Goal: Task Accomplishment & Management: Use online tool/utility

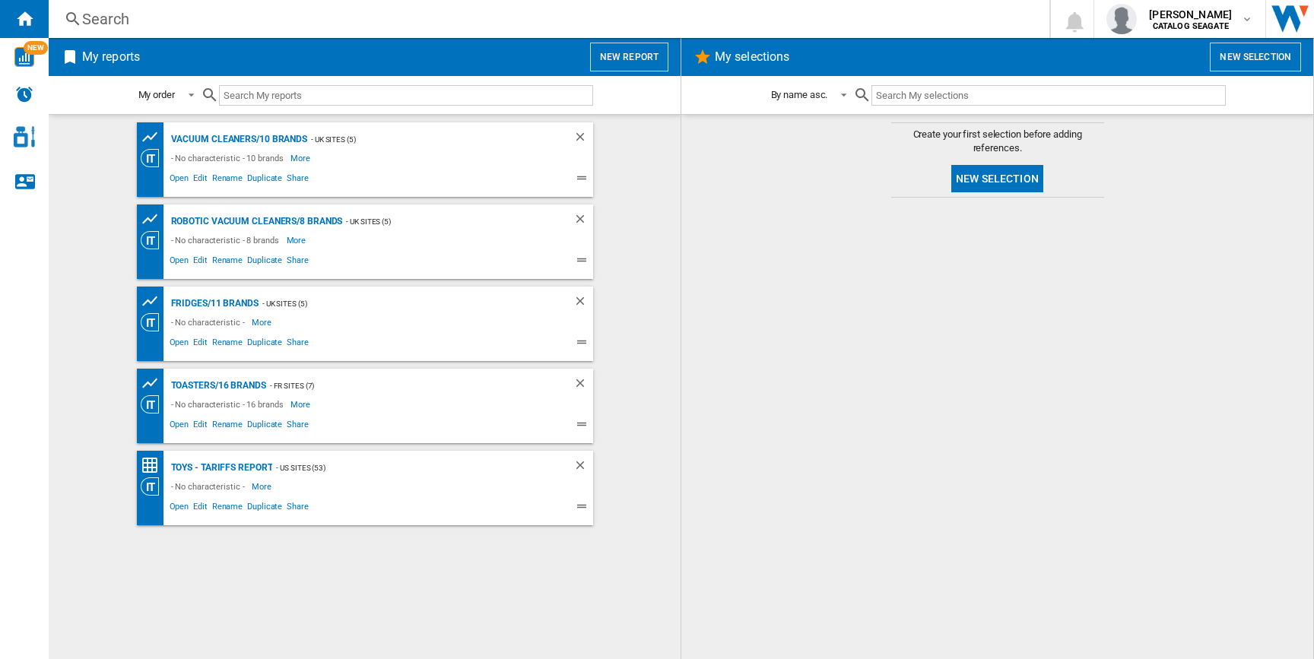
click at [629, 60] on button "New report" at bounding box center [629, 57] width 78 height 29
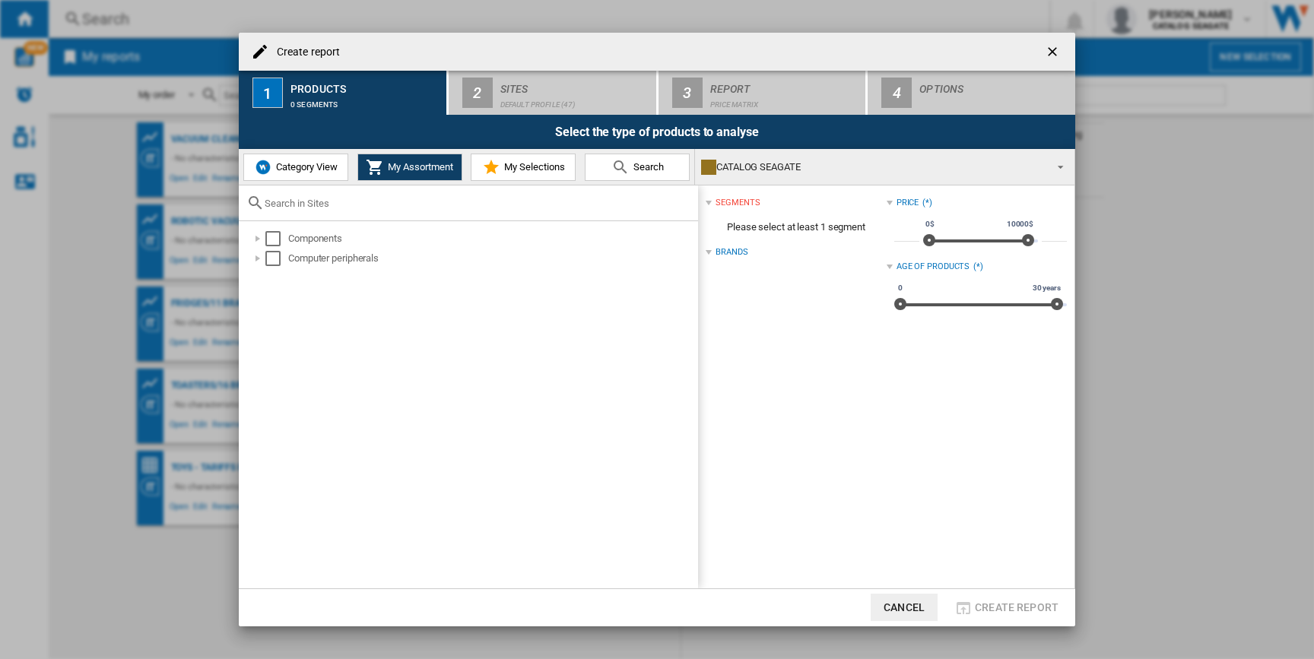
click at [287, 160] on button "Category View" at bounding box center [295, 167] width 105 height 27
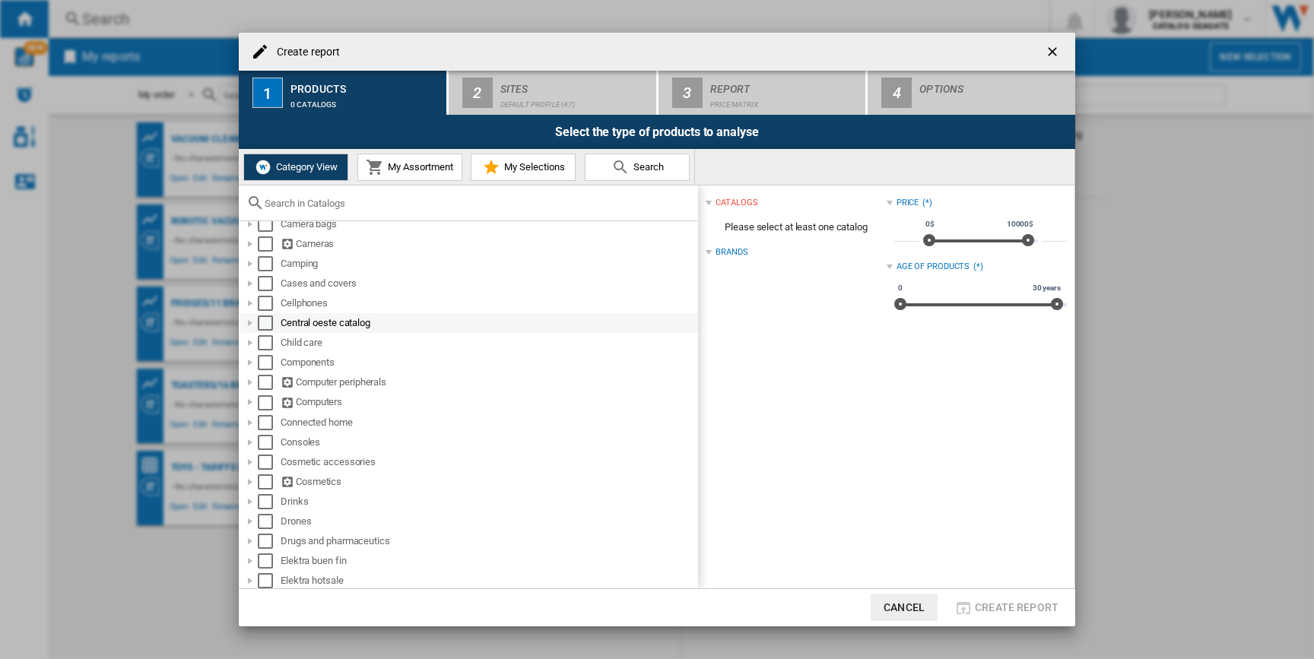
scroll to position [128, 0]
click at [253, 507] on div at bounding box center [249, 506] width 15 height 15
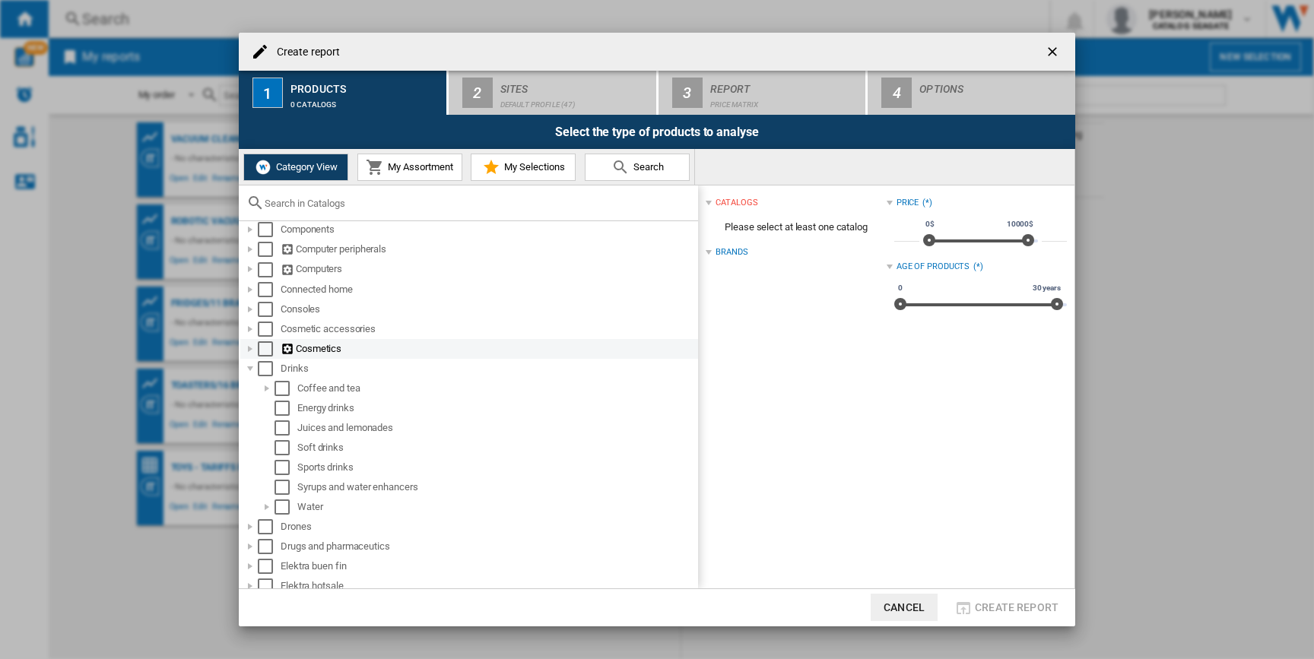
scroll to position [277, 0]
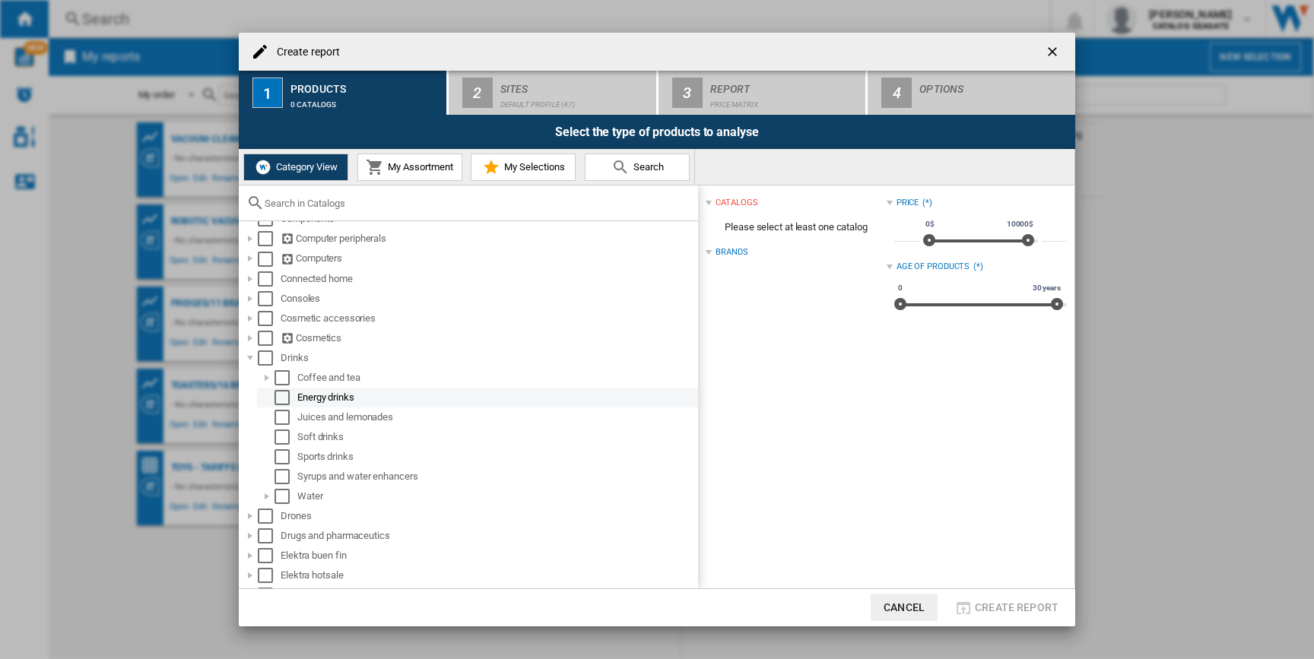
click at [283, 398] on div "Select" at bounding box center [281, 397] width 15 height 15
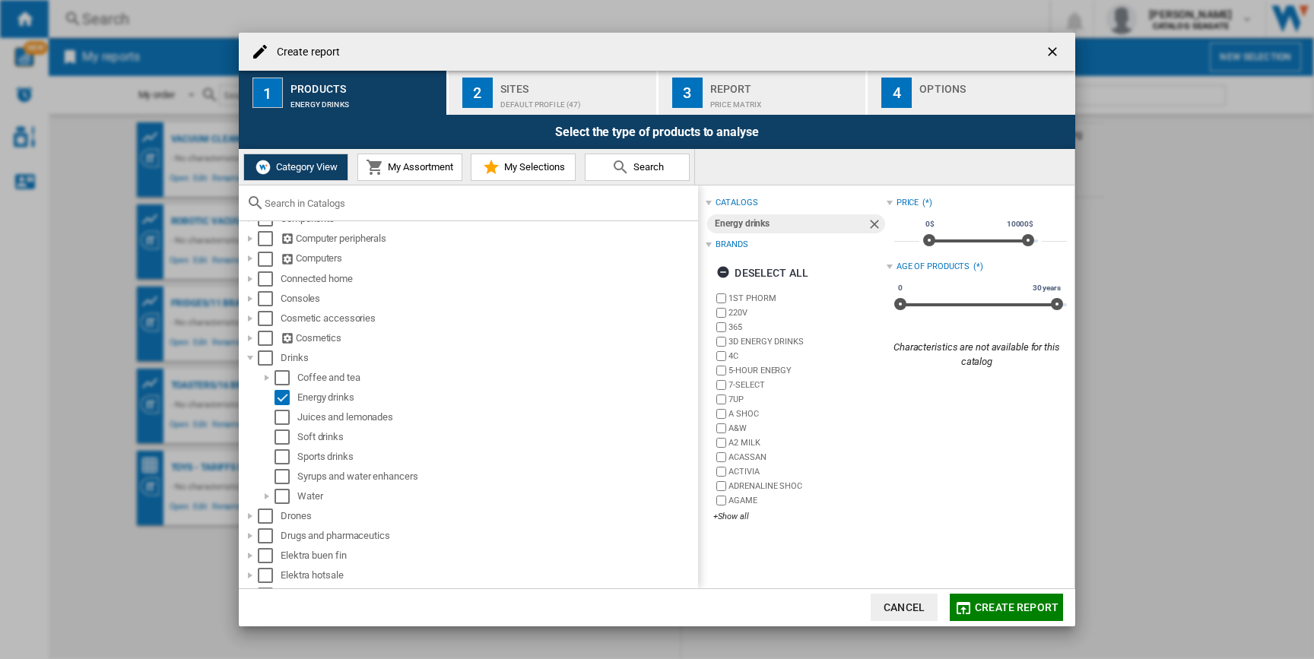
click at [585, 96] on div "Default profile (47)" at bounding box center [575, 101] width 150 height 16
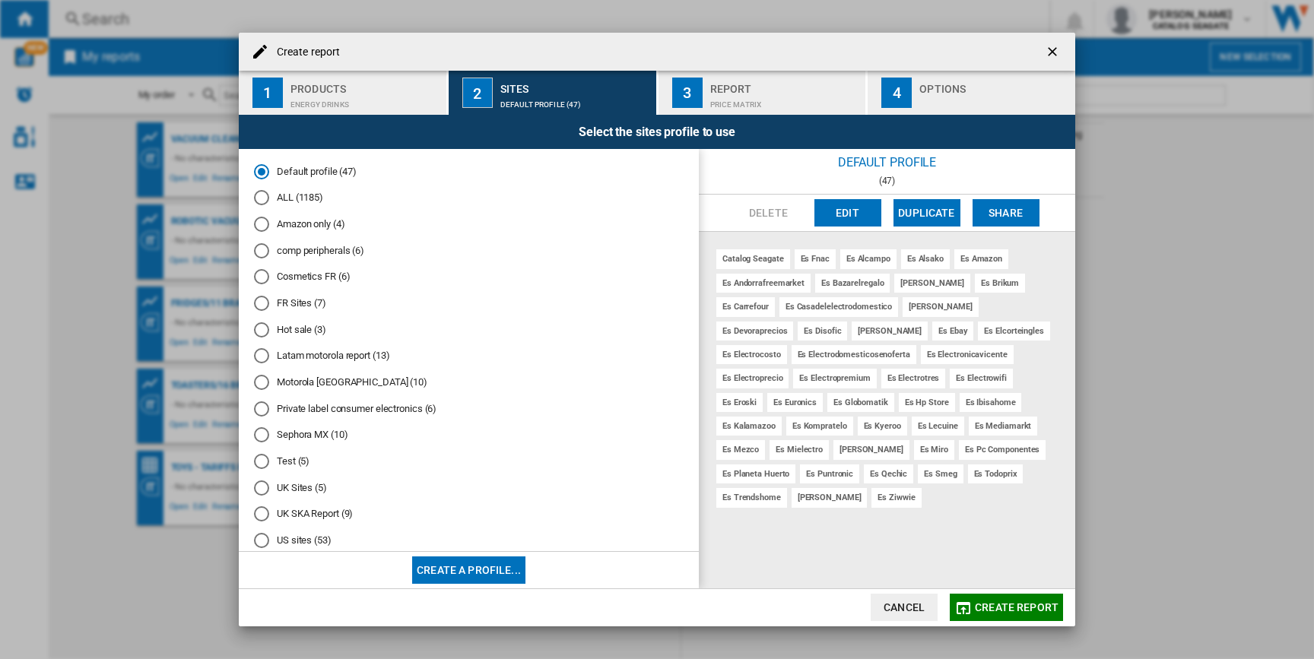
scroll to position [27, 0]
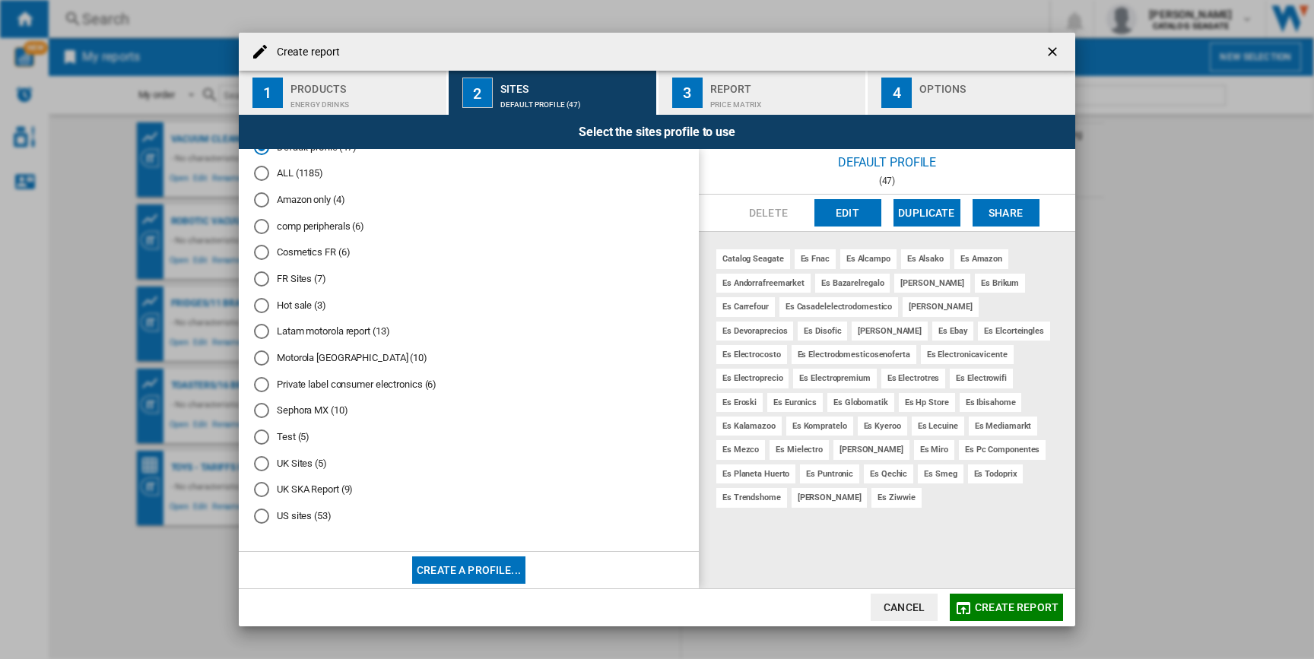
click at [265, 521] on div "US sites (53)" at bounding box center [261, 516] width 15 height 15
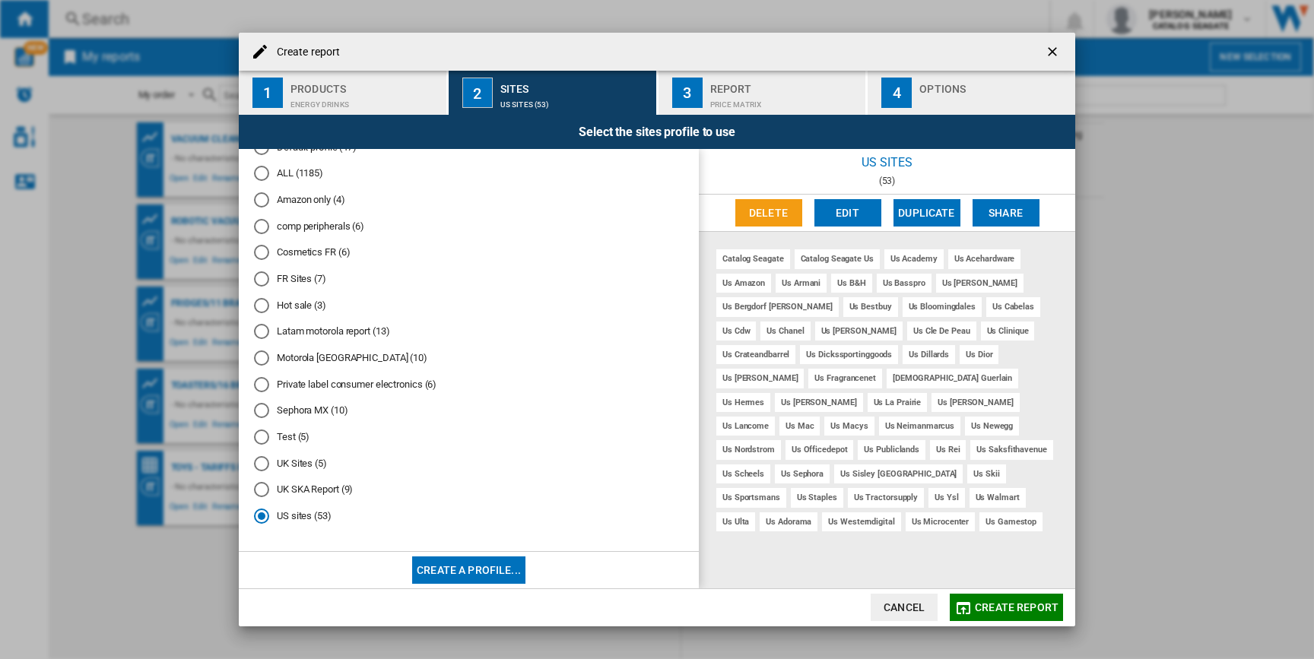
click at [1021, 601] on span "Create report" at bounding box center [1017, 607] width 84 height 12
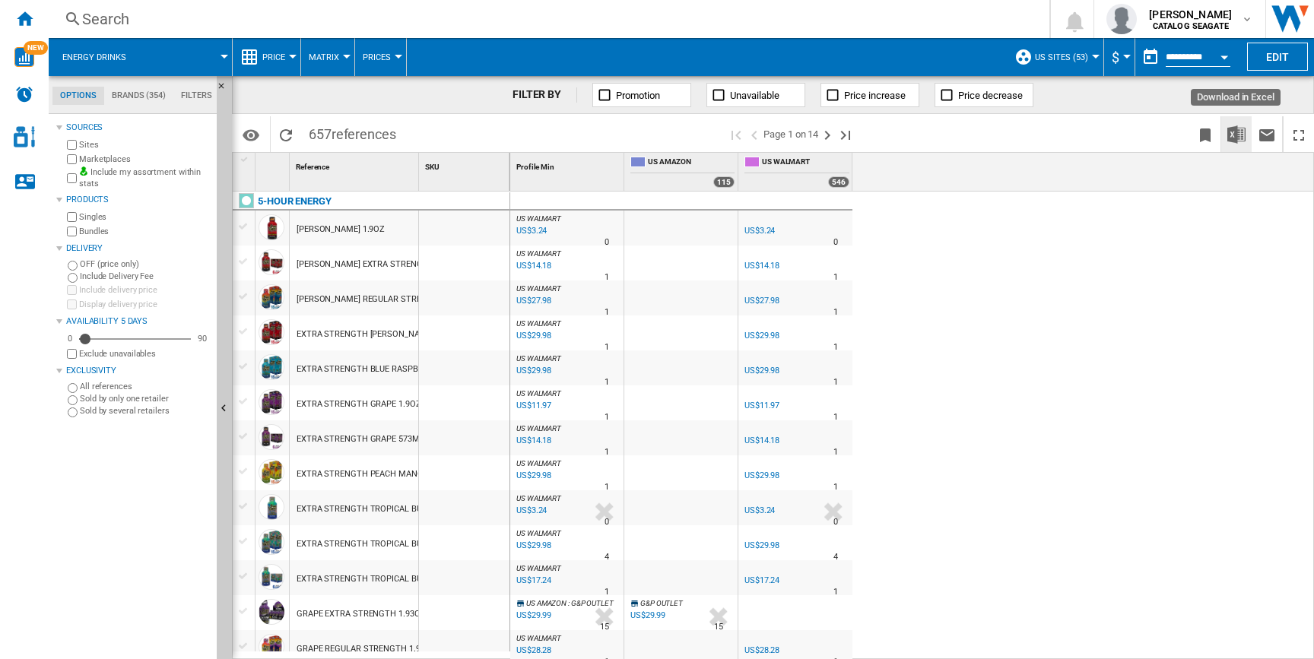
click at [1230, 126] on img "Download in Excel" at bounding box center [1236, 134] width 18 height 18
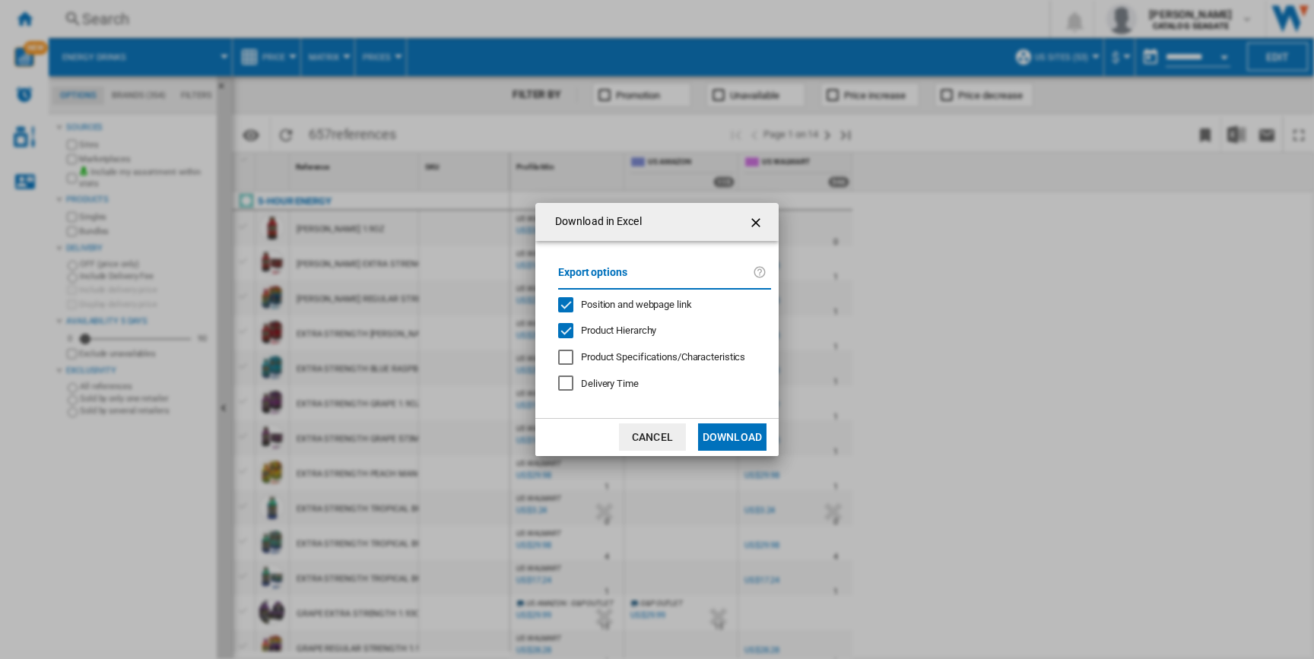
click at [738, 437] on button "Download" at bounding box center [732, 436] width 68 height 27
